Goal: Information Seeking & Learning: Learn about a topic

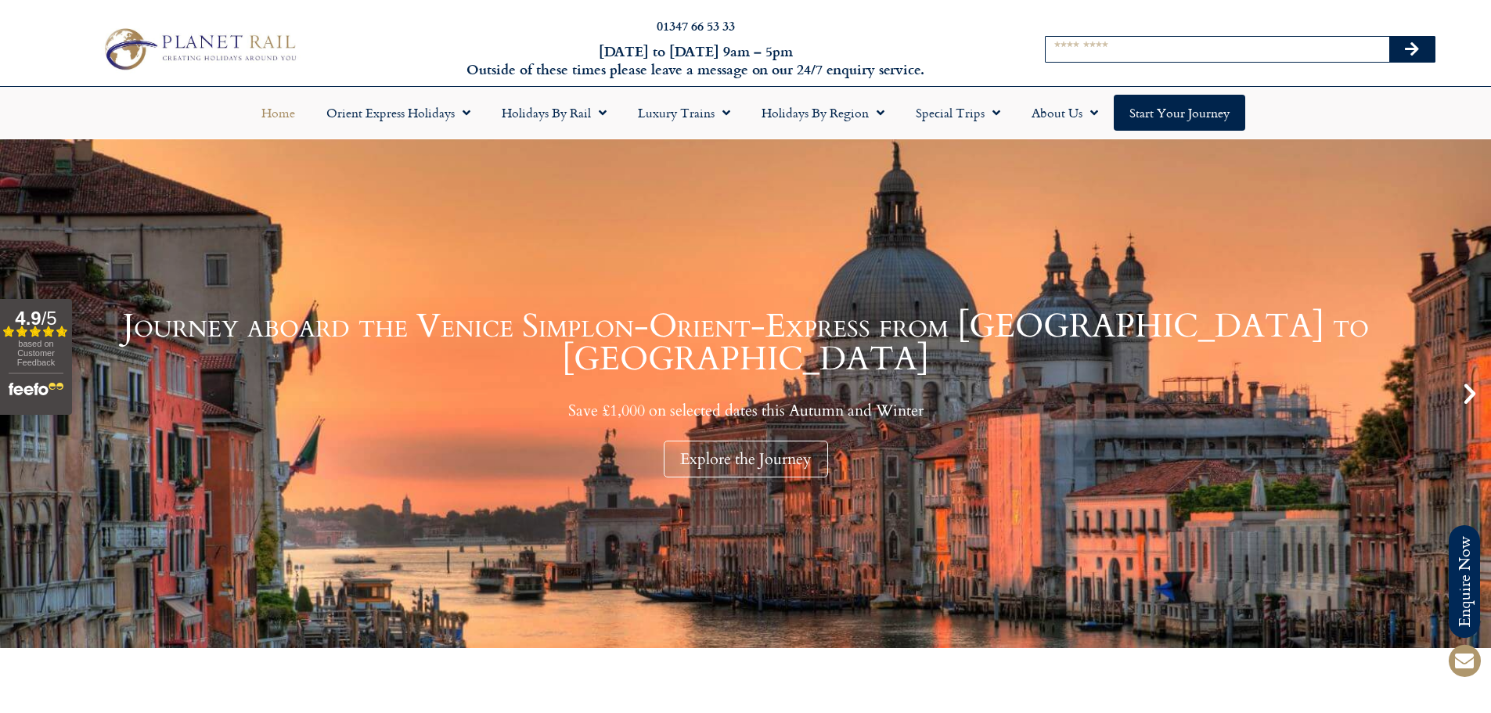
click at [1095, 46] on input "Search" at bounding box center [1218, 49] width 344 height 25
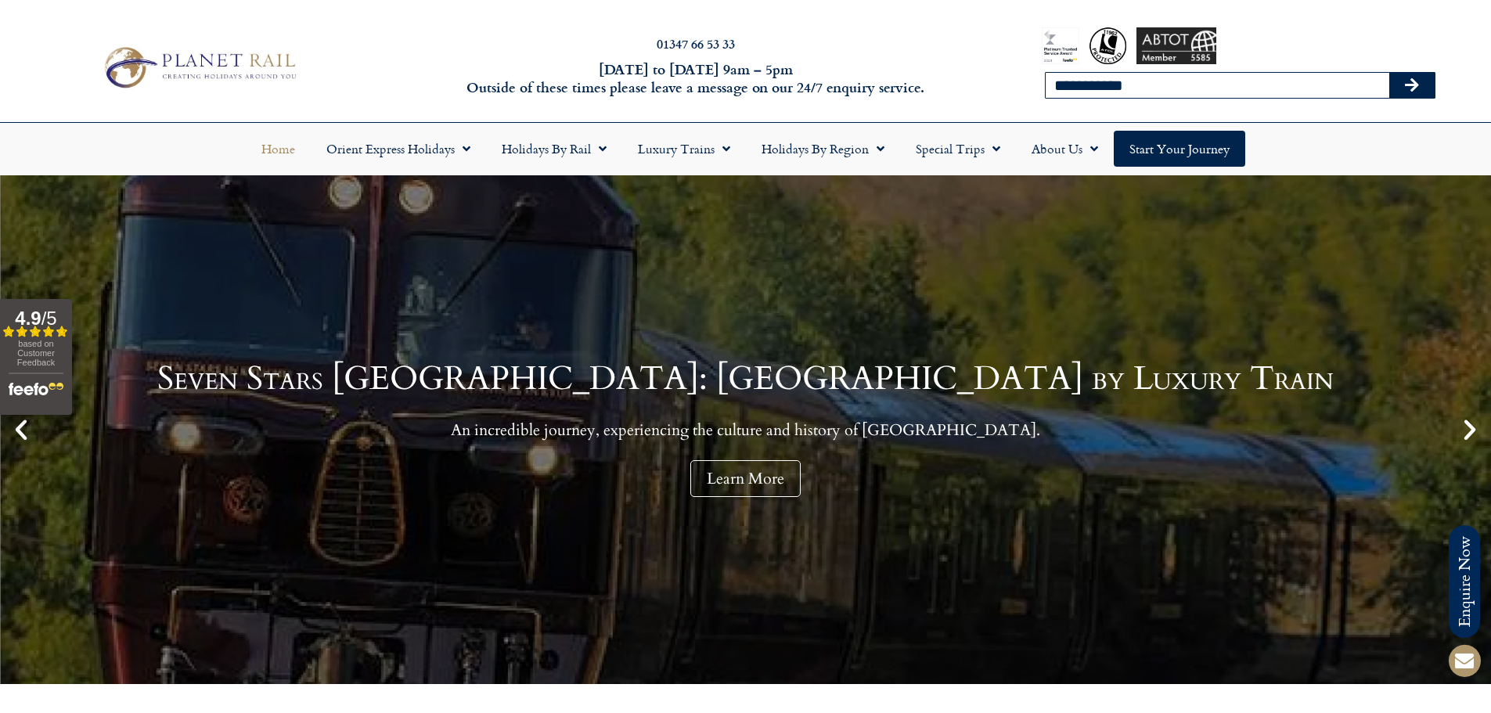
type input "**********"
click at [1390, 73] on button "Search" at bounding box center [1412, 85] width 45 height 25
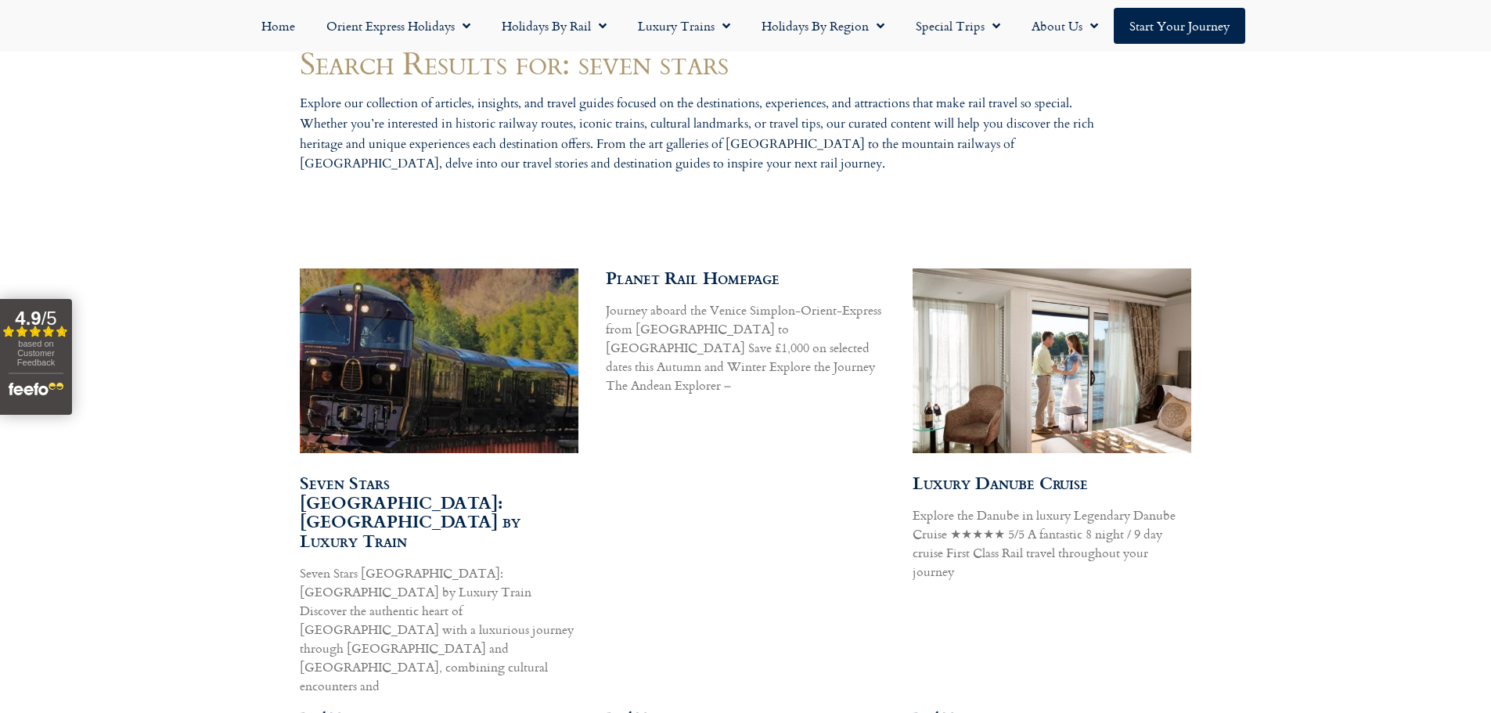
scroll to position [741, 0]
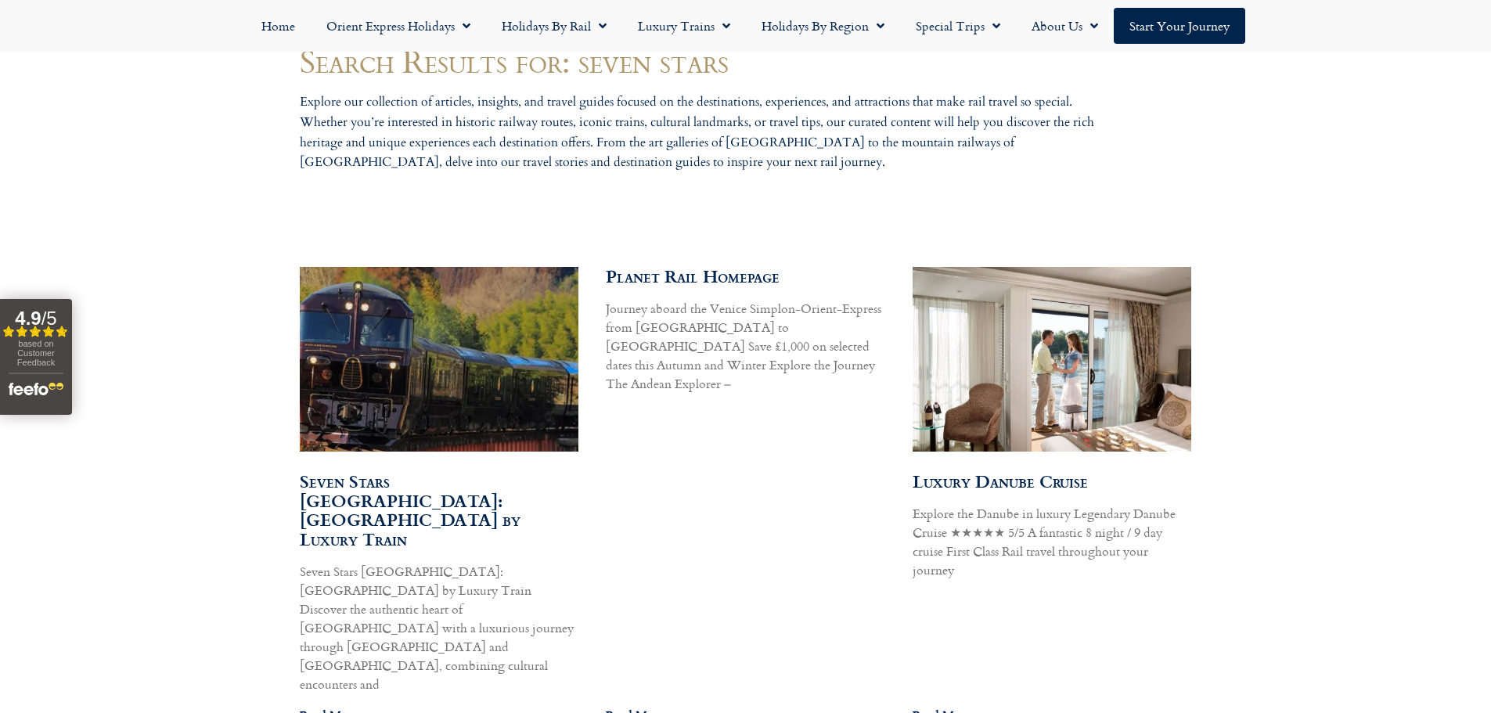
click at [388, 477] on link "Seven Stars [GEOGRAPHIC_DATA]: [GEOGRAPHIC_DATA] by Luxury Train" at bounding box center [410, 510] width 221 height 84
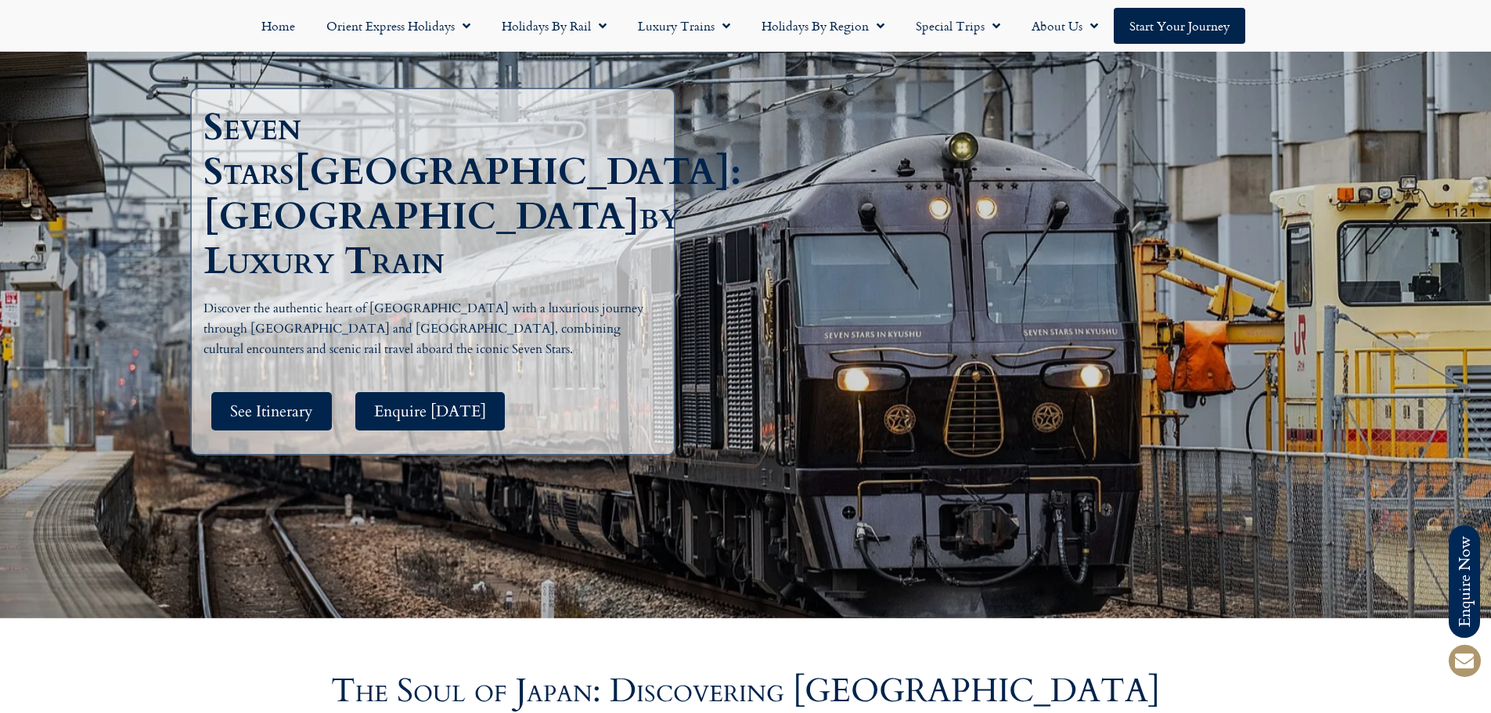
scroll to position [78, 0]
